Goal: Information Seeking & Learning: Compare options

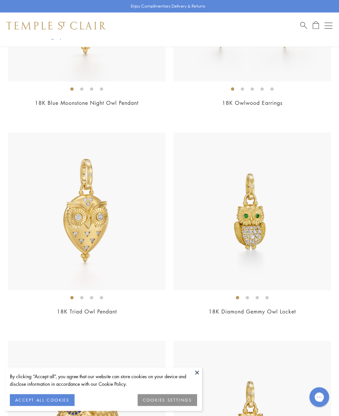
scroll to position [893, 0]
click at [285, 277] on img at bounding box center [252, 211] width 158 height 158
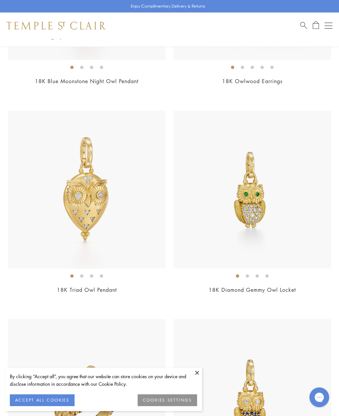
click at [102, 201] on img at bounding box center [87, 190] width 158 height 158
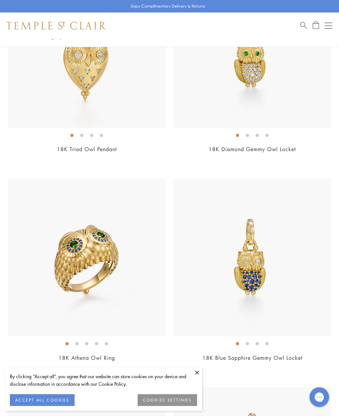
scroll to position [1060, 0]
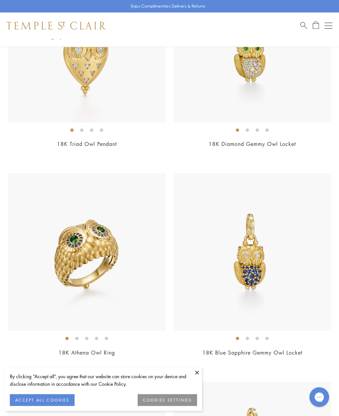
click at [267, 277] on img at bounding box center [252, 252] width 158 height 158
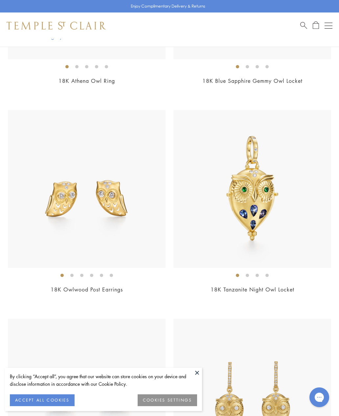
scroll to position [1331, 0]
click at [328, 295] on div "$15,000" at bounding box center [252, 299] width 158 height 8
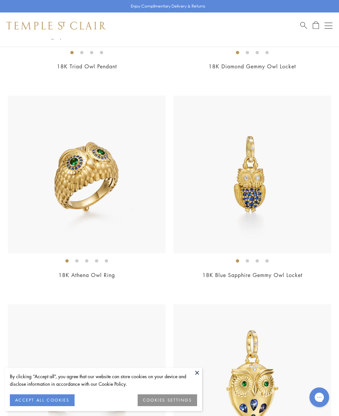
scroll to position [1132, 0]
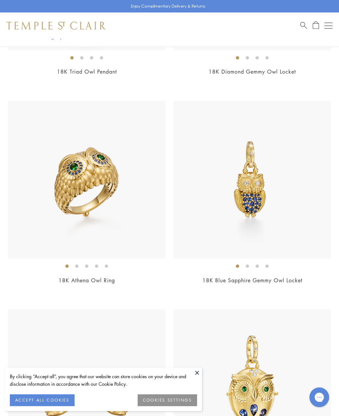
click at [320, 280] on h2 "18K Blue Sapphire Gemmy Owl Locket" at bounding box center [252, 281] width 158 height 8
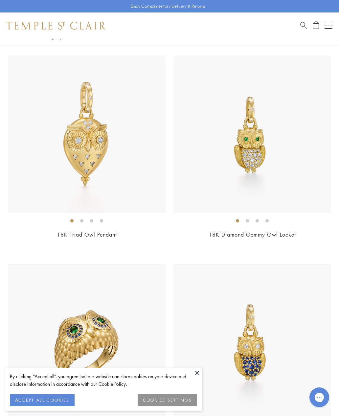
scroll to position [968, 0]
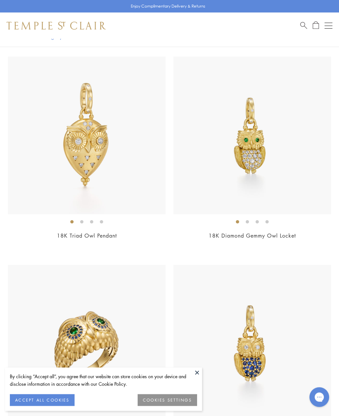
click at [311, 244] on div "$8,500" at bounding box center [252, 245] width 158 height 8
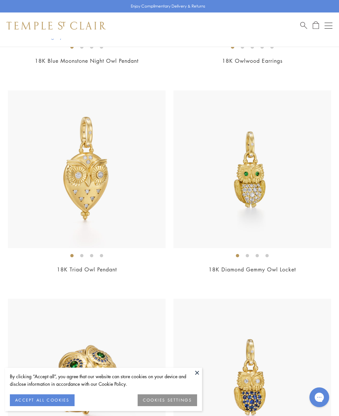
scroll to position [934, 0]
click at [121, 266] on h2 "18K Triad Owl Pendant" at bounding box center [87, 270] width 158 height 8
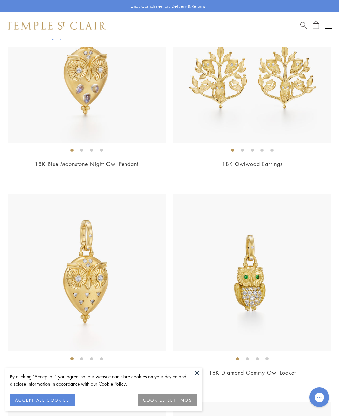
scroll to position [794, 0]
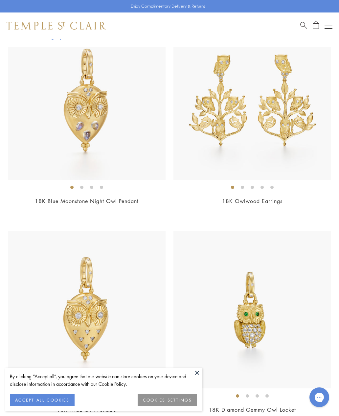
click at [145, 197] on h2 "18K Blue Moonstone Night Owl Pendant" at bounding box center [87, 201] width 158 height 8
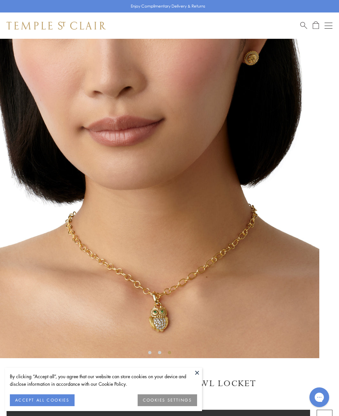
click at [208, 371] on div "SEE RECOMMENDED CHAIN PAIRINGS 18K Diamond Gemmy Owl Locket $8,500" at bounding box center [169, 291] width 339 height 505
click at [198, 372] on button at bounding box center [197, 373] width 10 height 10
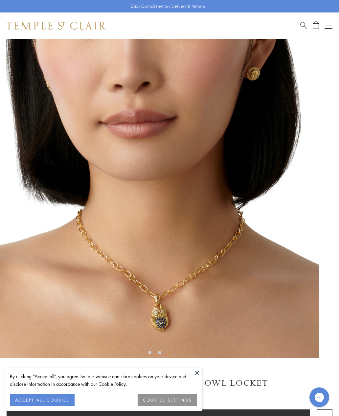
click at [206, 374] on div "SEE RECOMMENDED CHAIN PAIRINGS 18K Blue Sapphire Gemmy Owl Locket $8,000" at bounding box center [169, 291] width 339 height 505
click at [202, 373] on div "SEE RECOMMENDED CHAIN PAIRINGS 18K Blue Sapphire Gemmy Owl Locket $8,000" at bounding box center [169, 291] width 339 height 505
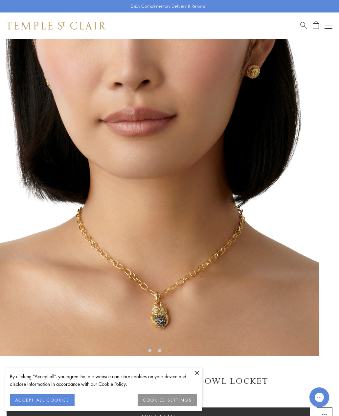
scroll to position [2, 0]
click at [205, 375] on h1 "18K Blue Sapphire Gemmy Owl Locket" at bounding box center [170, 380] width 326 height 11
click at [200, 376] on button at bounding box center [197, 373] width 10 height 10
